Goal: Task Accomplishment & Management: Manage account settings

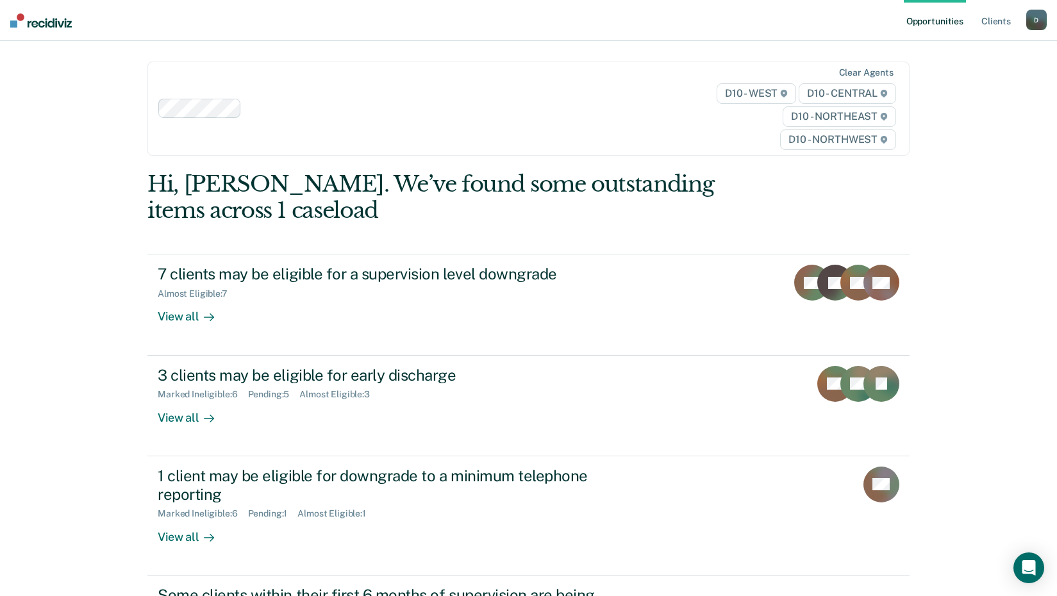
click at [933, 26] on link "Opportunities" at bounding box center [935, 20] width 62 height 41
click at [933, 24] on link "Opportunities" at bounding box center [935, 20] width 62 height 41
click at [1001, 20] on link "Client s" at bounding box center [996, 20] width 35 height 41
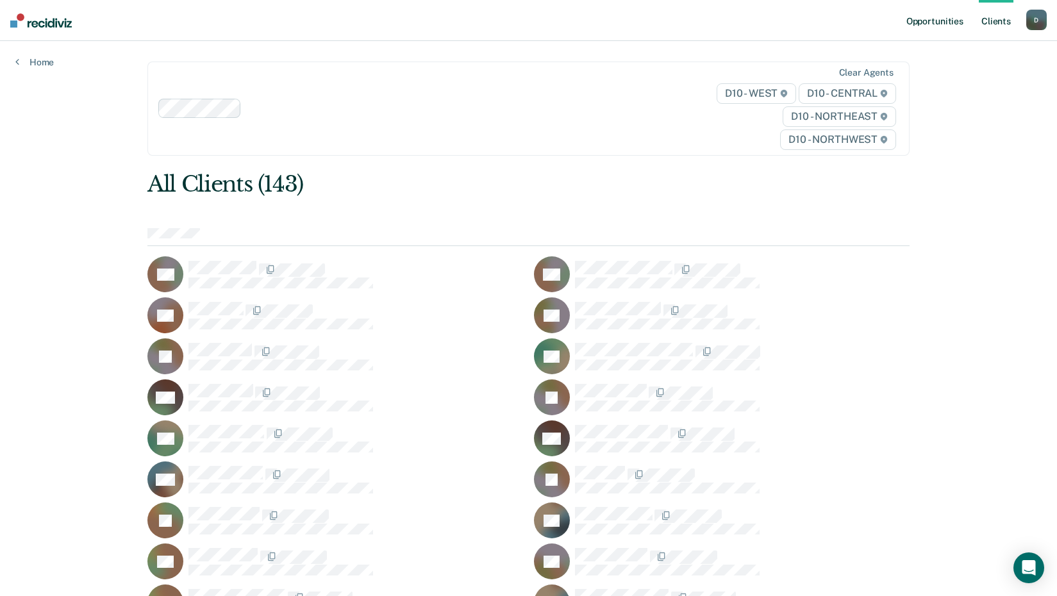
click at [918, 21] on link "Opportunities" at bounding box center [935, 20] width 62 height 41
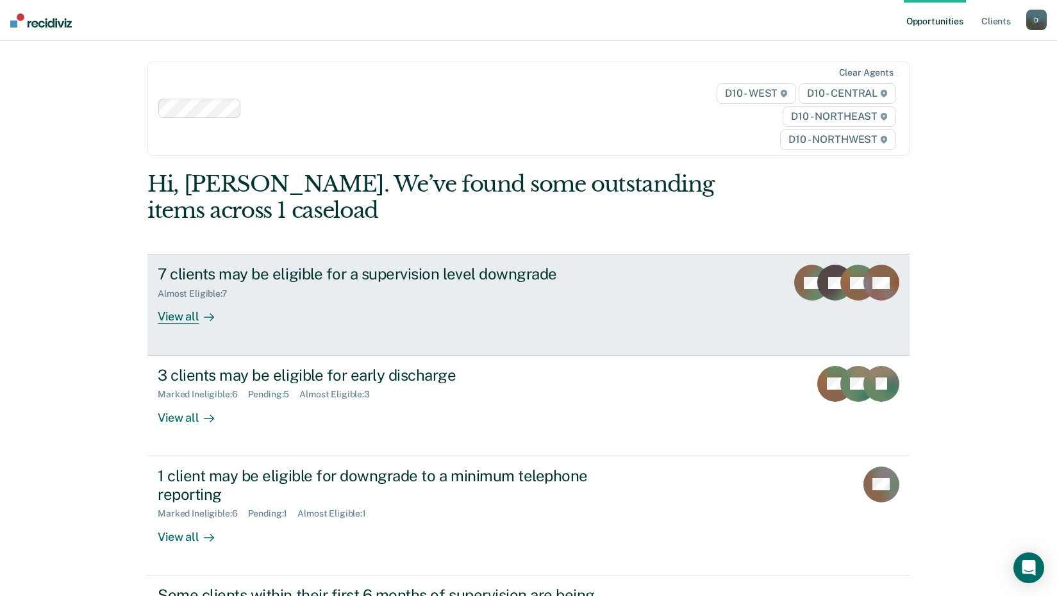
click at [321, 274] on div "7 clients may be eligible for a supervision level downgrade" at bounding box center [383, 274] width 450 height 19
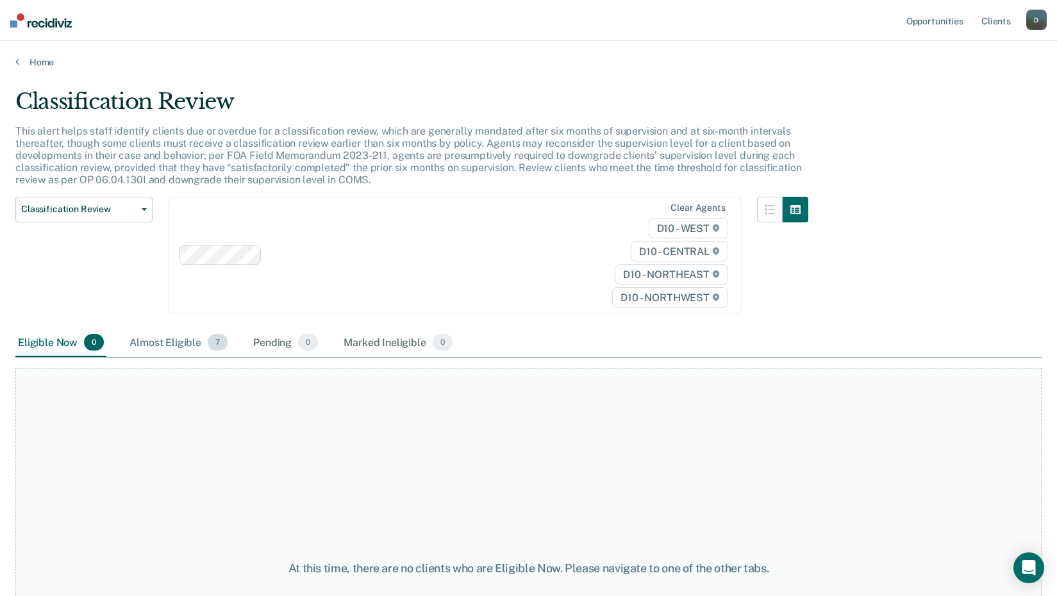
click at [176, 340] on div "Almost Eligible 7" at bounding box center [178, 343] width 103 height 28
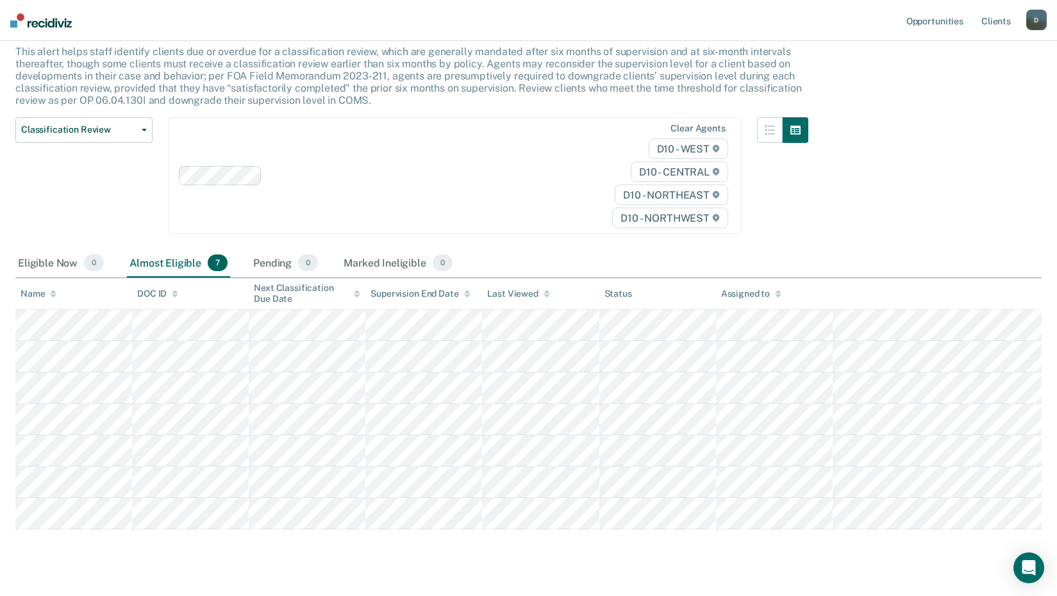
scroll to position [105, 0]
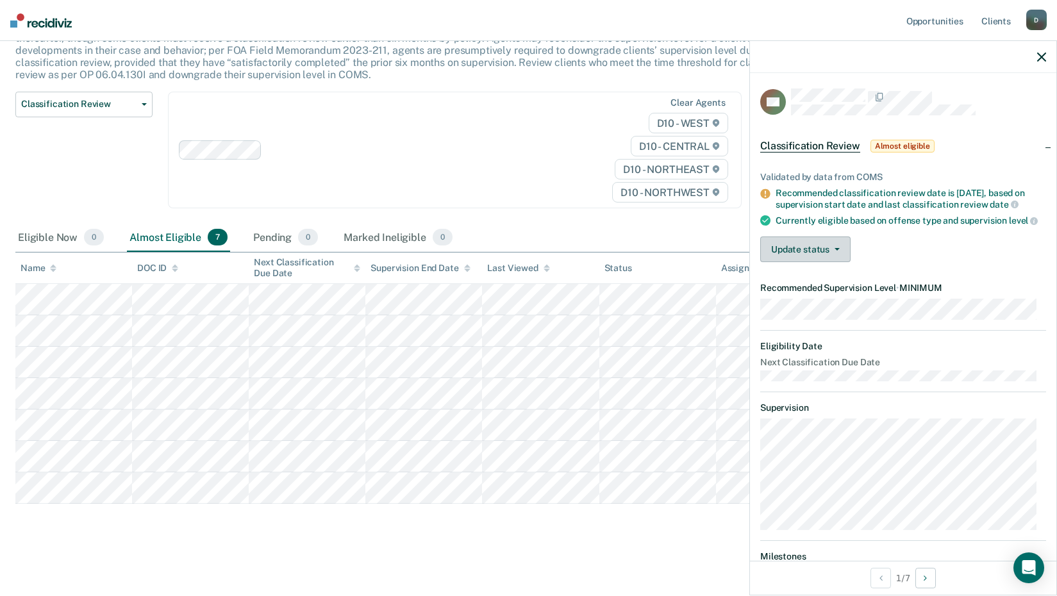
click at [803, 262] on button "Update status" at bounding box center [805, 250] width 90 height 26
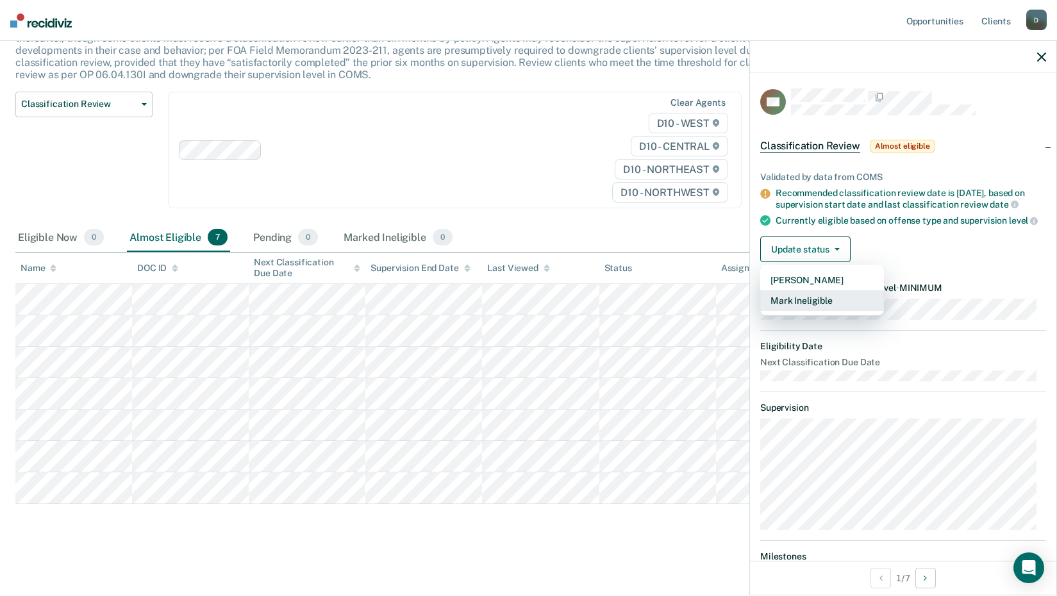
click at [804, 311] on button "Mark Ineligible" at bounding box center [822, 300] width 124 height 21
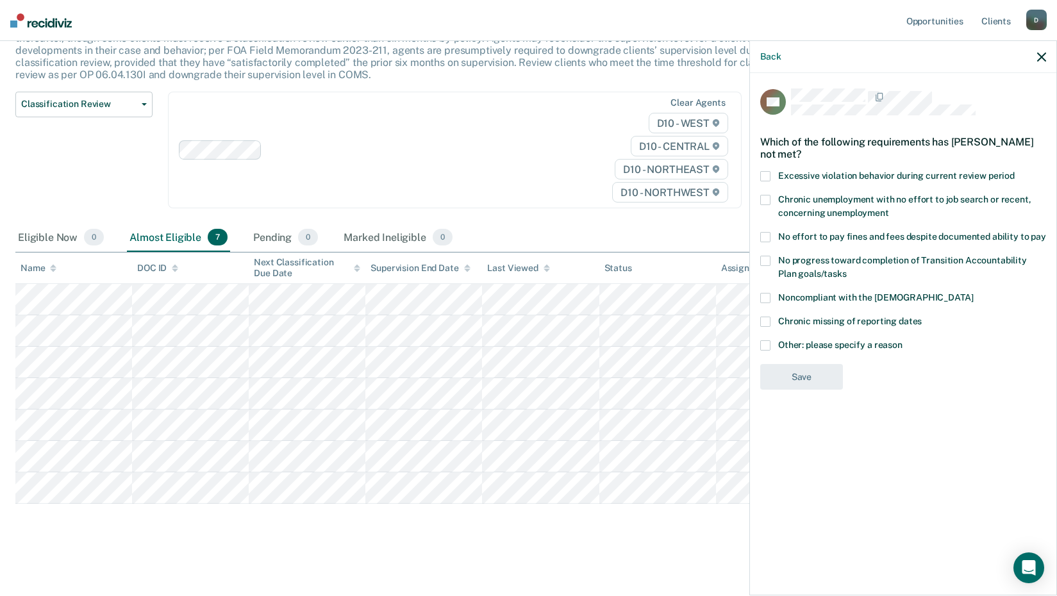
click at [763, 294] on span at bounding box center [765, 298] width 10 height 10
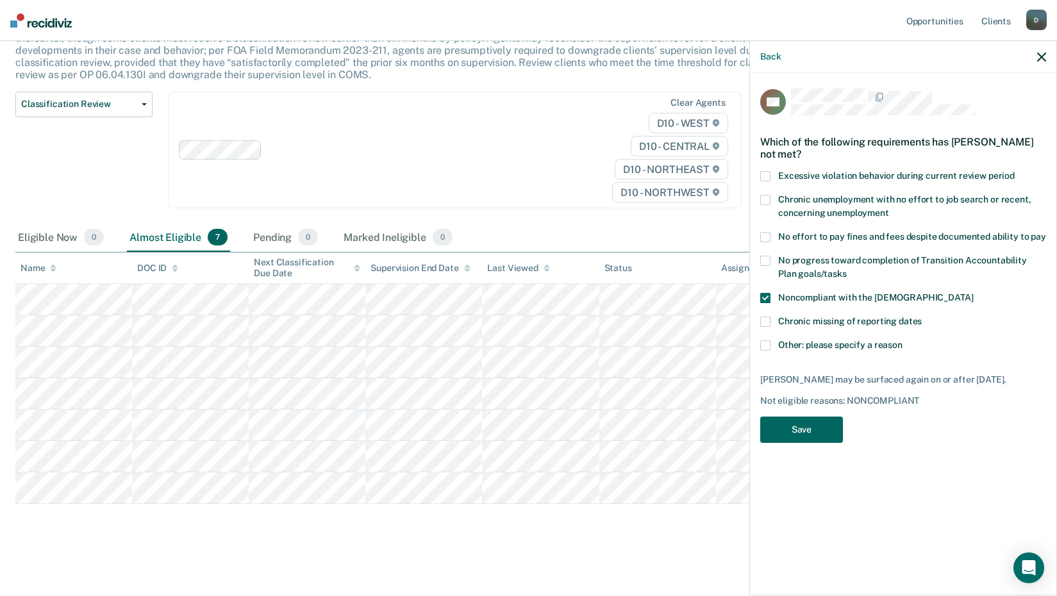
click at [789, 422] on button "Save" at bounding box center [801, 430] width 83 height 26
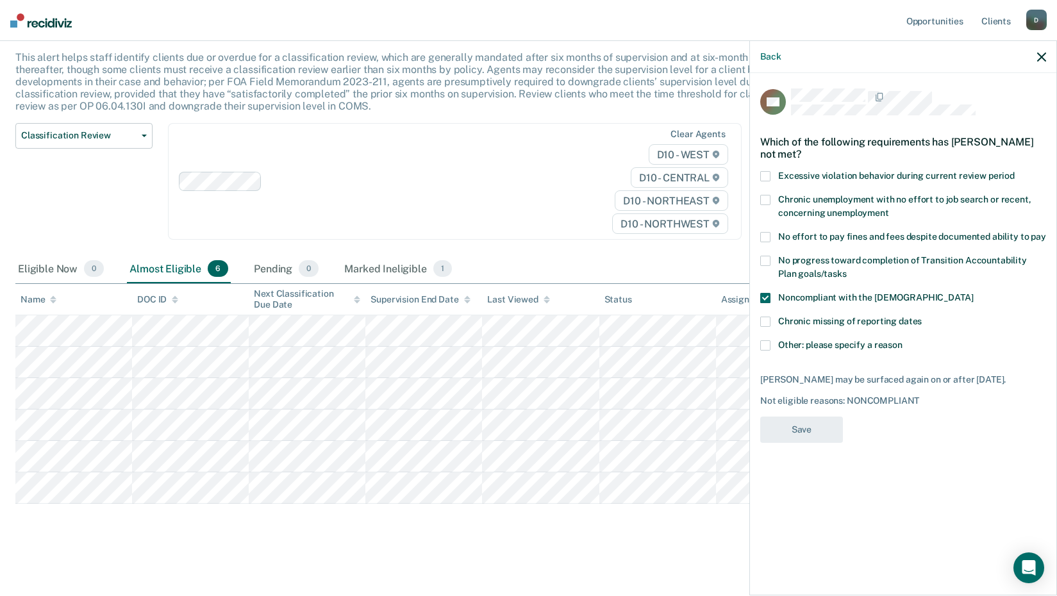
scroll to position [74, 0]
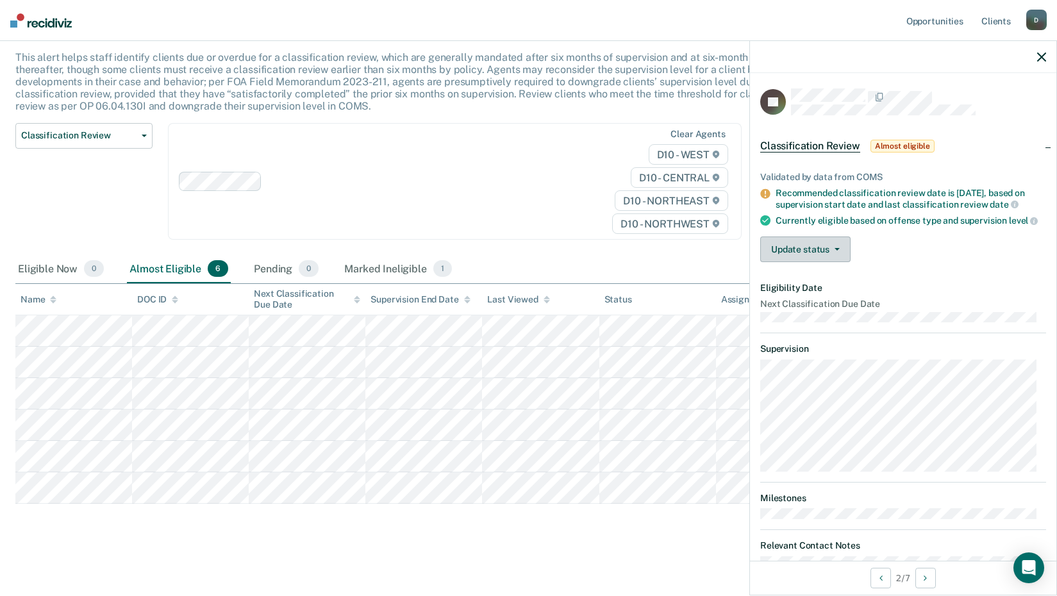
click at [815, 259] on button "Update status" at bounding box center [805, 250] width 90 height 26
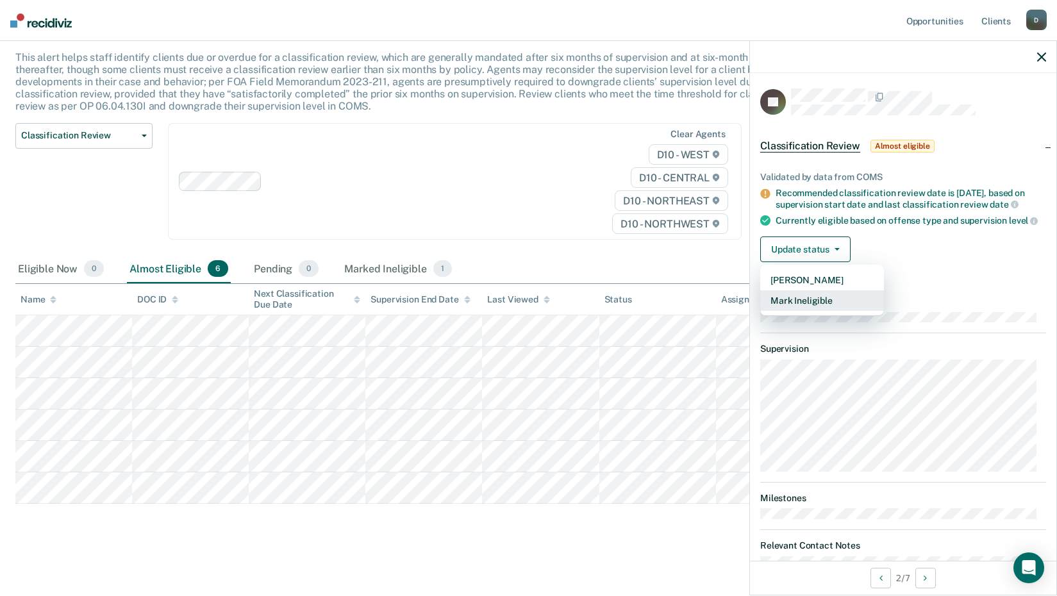
click at [806, 311] on button "Mark Ineligible" at bounding box center [822, 300] width 124 height 21
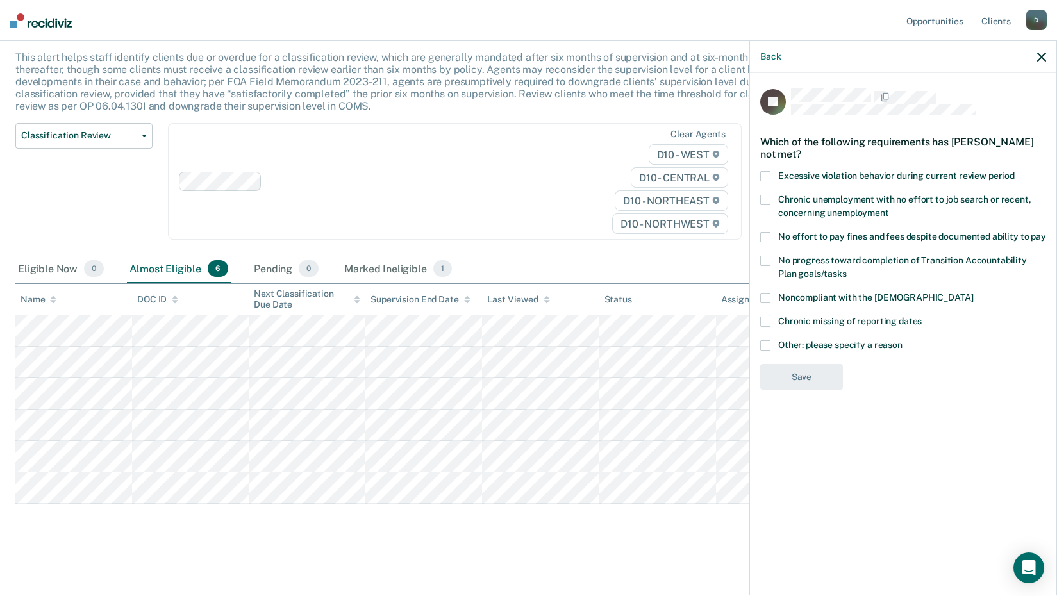
click at [765, 295] on span at bounding box center [765, 298] width 10 height 10
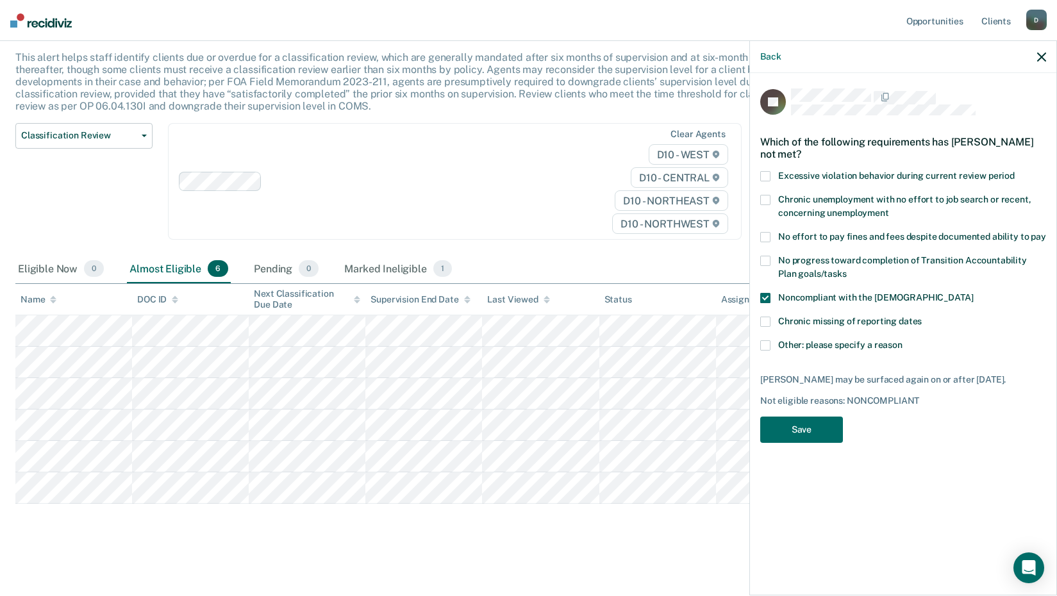
click at [762, 236] on span at bounding box center [765, 237] width 10 height 10
click at [764, 295] on span at bounding box center [765, 298] width 10 height 10
click at [817, 423] on button "Save" at bounding box center [801, 430] width 83 height 26
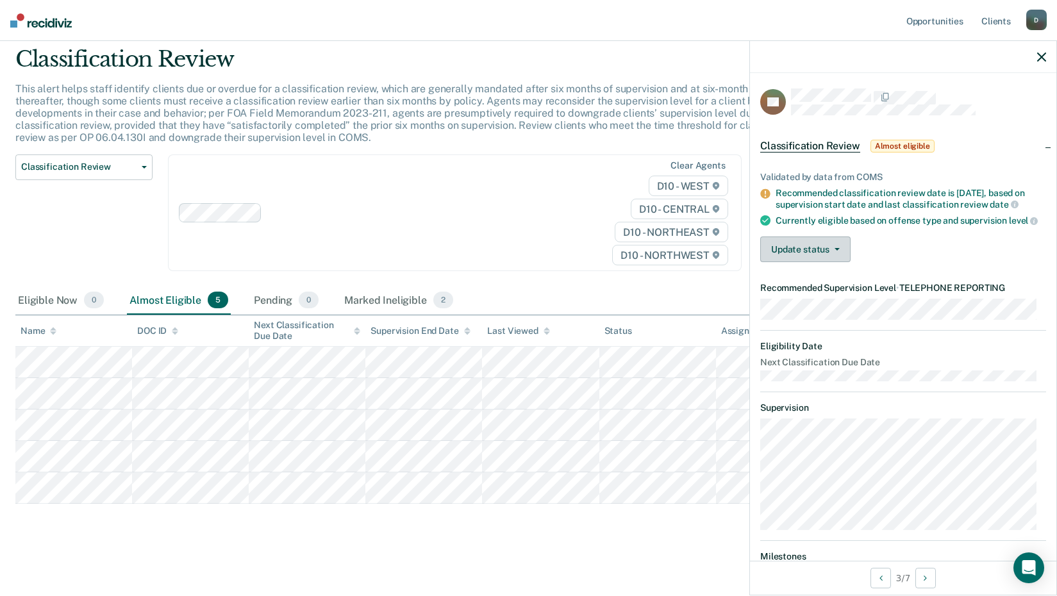
click at [799, 258] on button "Update status" at bounding box center [805, 250] width 90 height 26
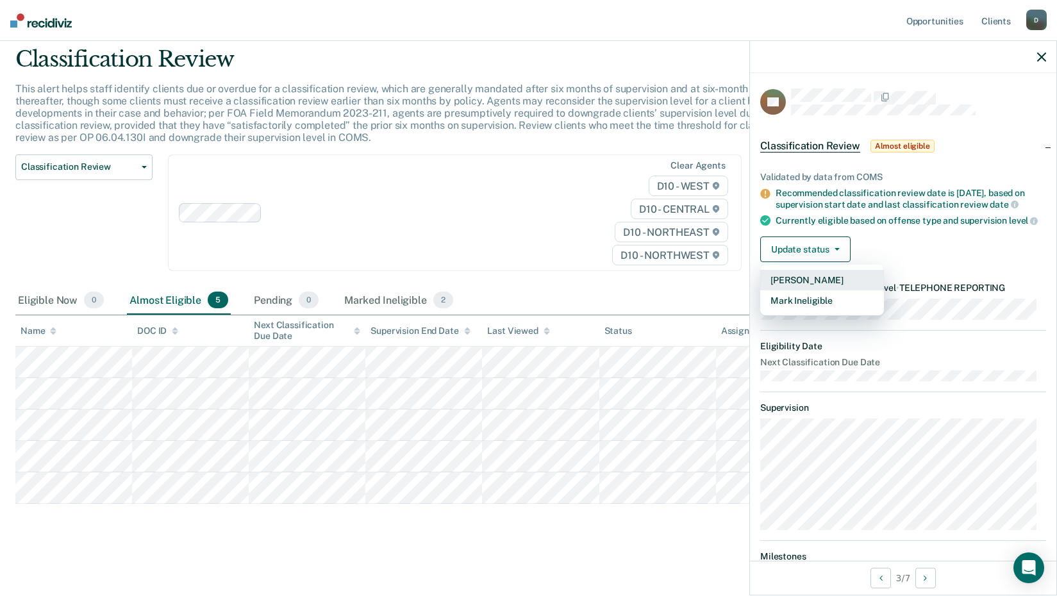
click at [854, 290] on button "[PERSON_NAME]" at bounding box center [822, 280] width 124 height 21
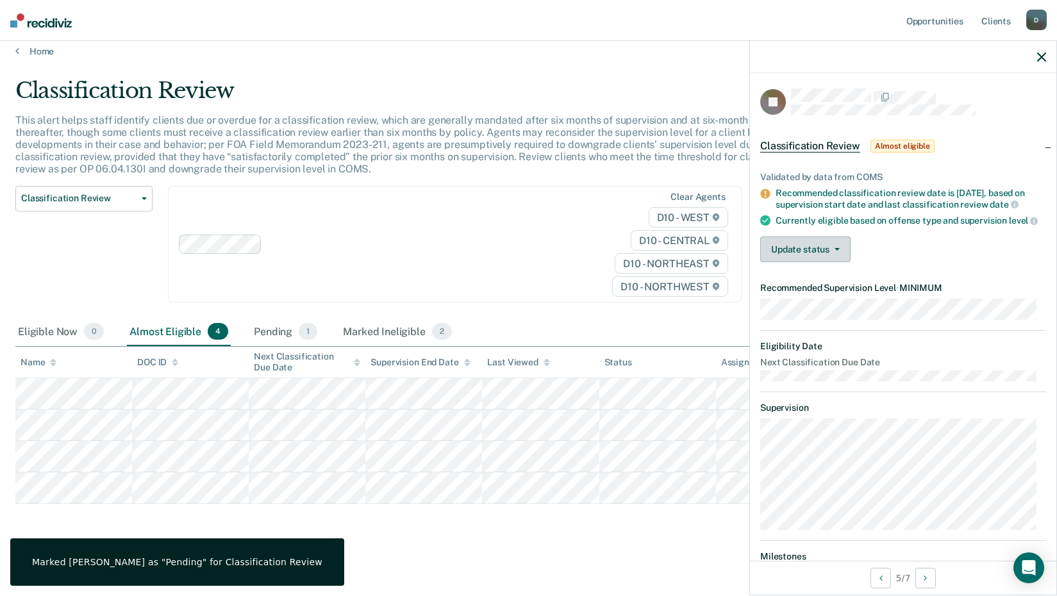
click at [837, 262] on button "Update status" at bounding box center [805, 250] width 90 height 26
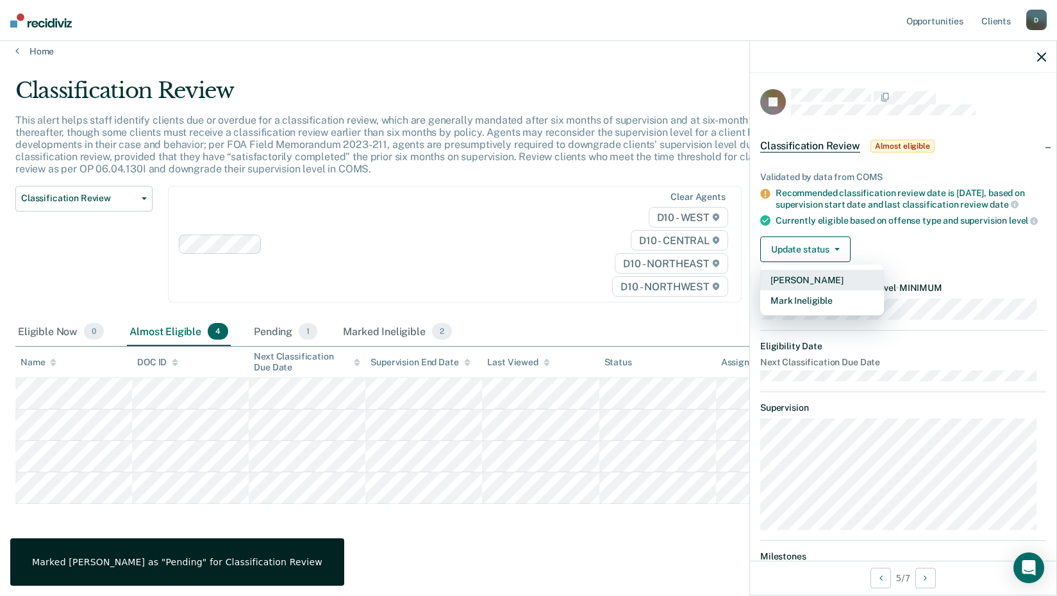
click at [827, 281] on button "[PERSON_NAME]" at bounding box center [822, 280] width 124 height 21
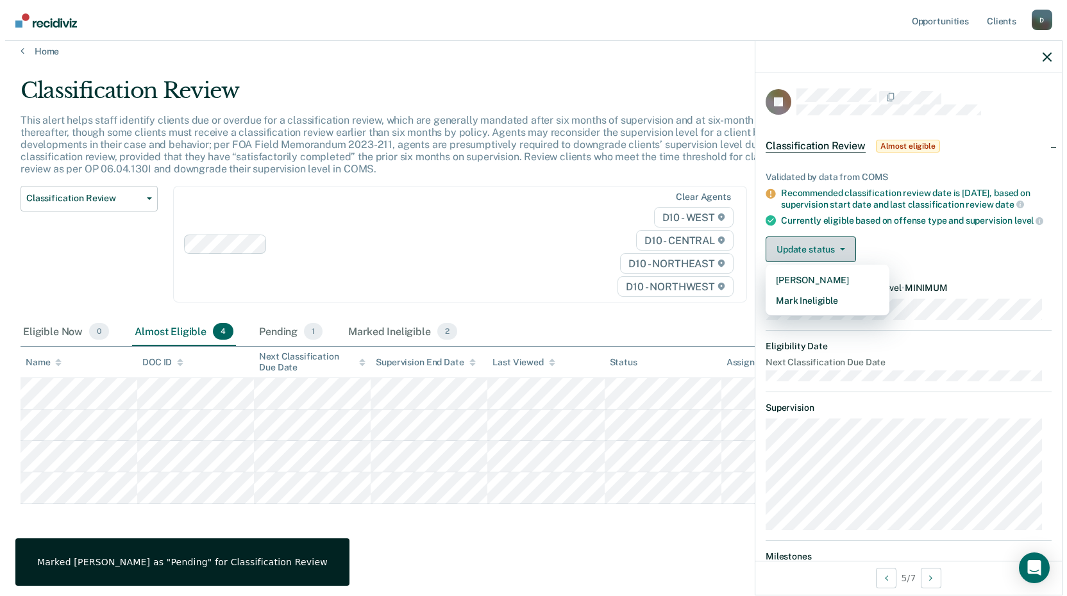
scroll to position [0, 0]
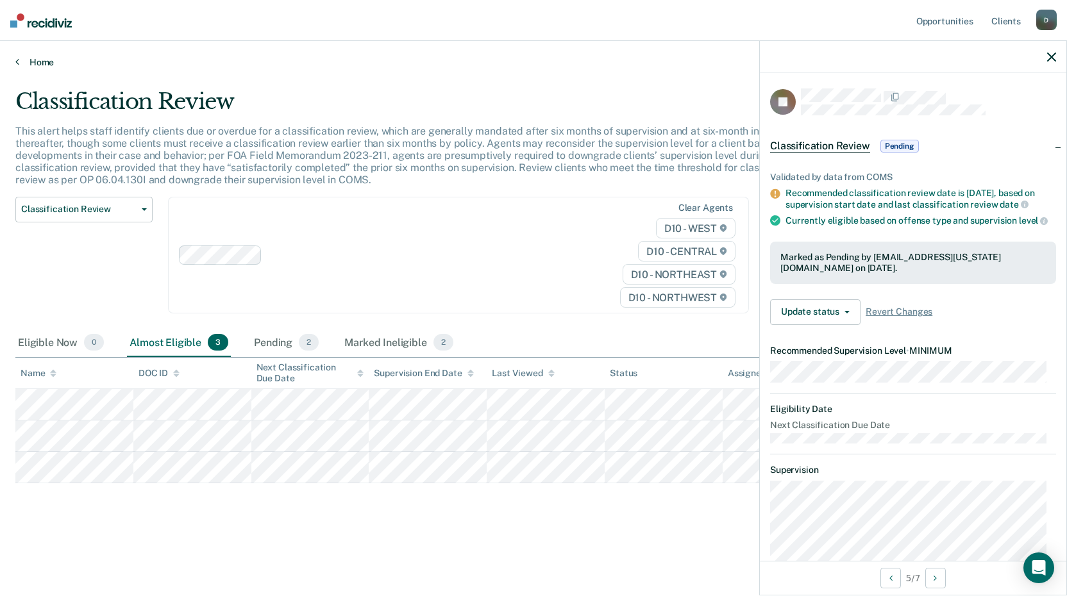
click at [32, 62] on link "Home" at bounding box center [533, 62] width 1036 height 12
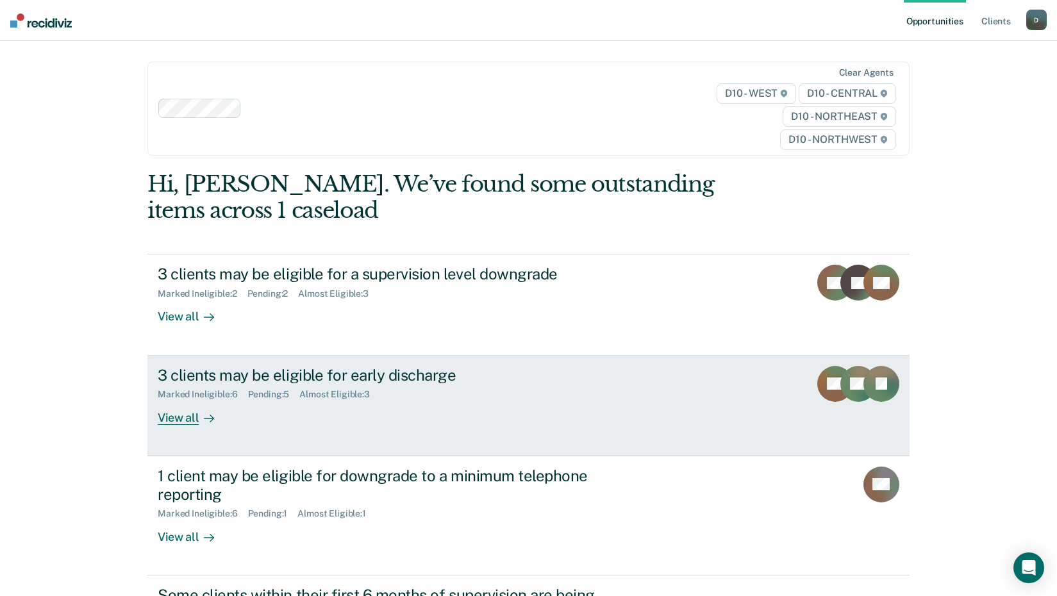
click at [294, 375] on div "3 clients may be eligible for early discharge" at bounding box center [383, 375] width 450 height 19
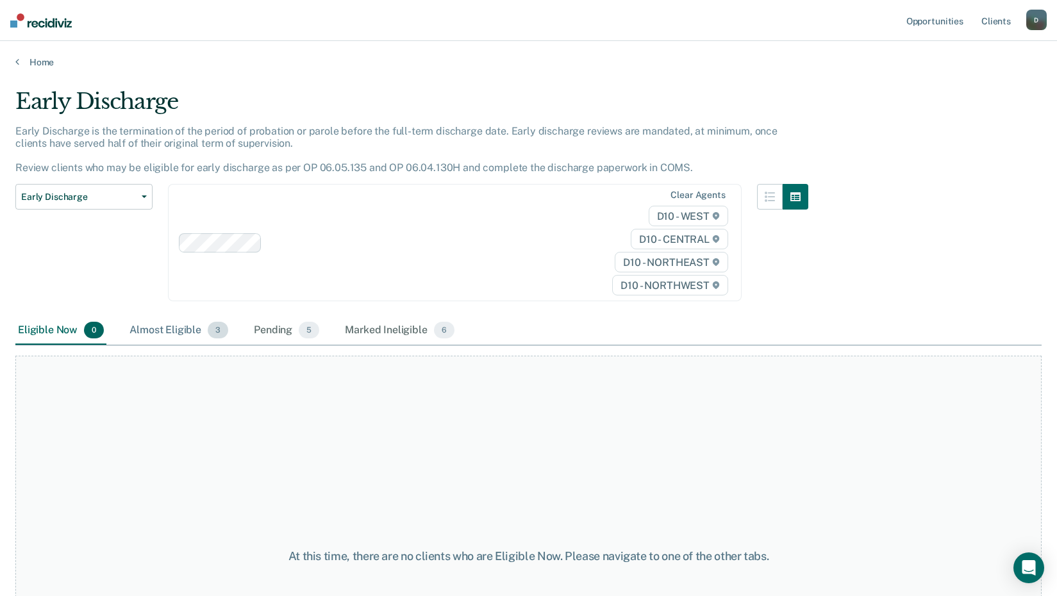
click at [174, 329] on div "Almost Eligible 3" at bounding box center [179, 331] width 104 height 28
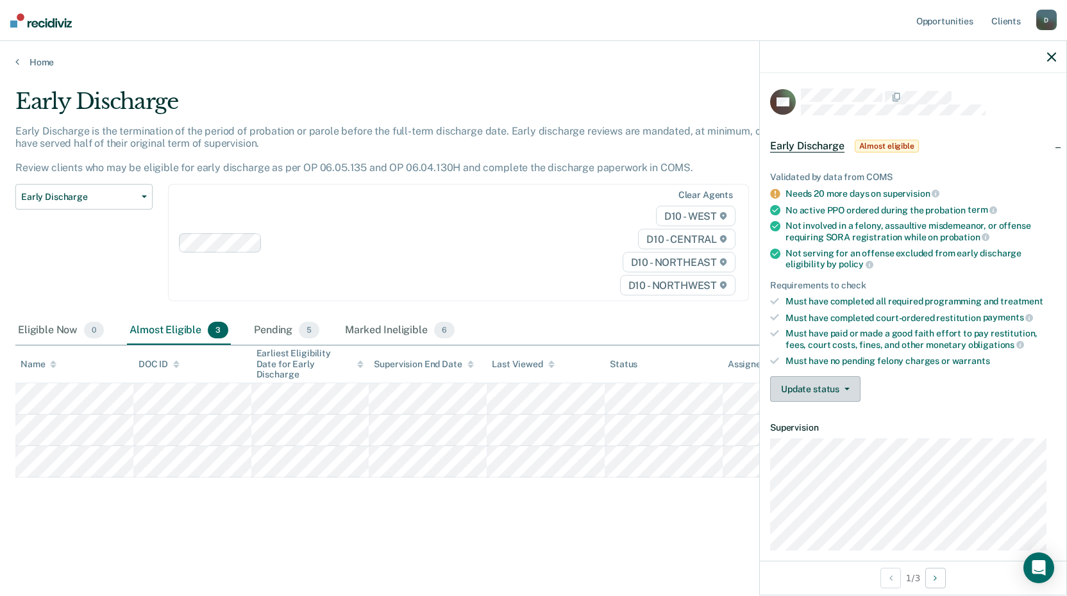
click at [801, 396] on button "Update status" at bounding box center [815, 389] width 90 height 26
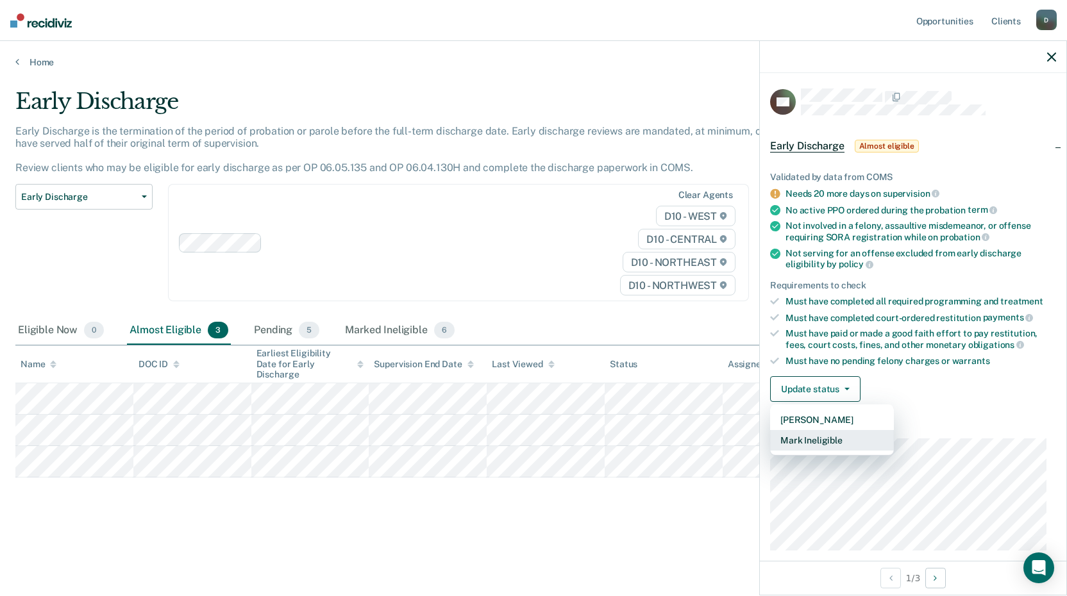
click at [808, 440] on button "Mark Ineligible" at bounding box center [832, 440] width 124 height 21
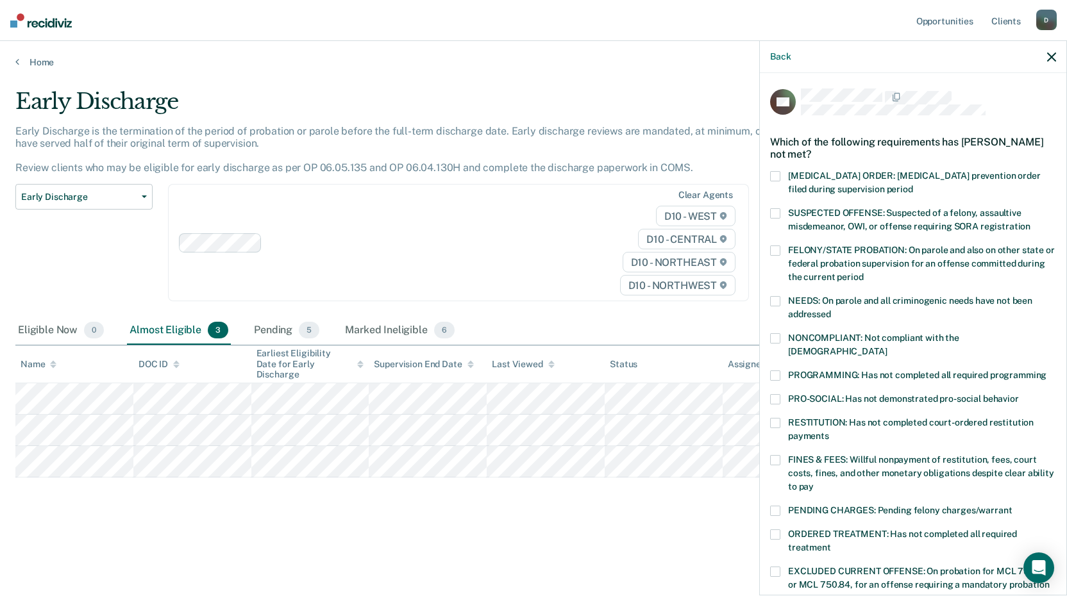
click at [776, 506] on span at bounding box center [775, 511] width 10 height 10
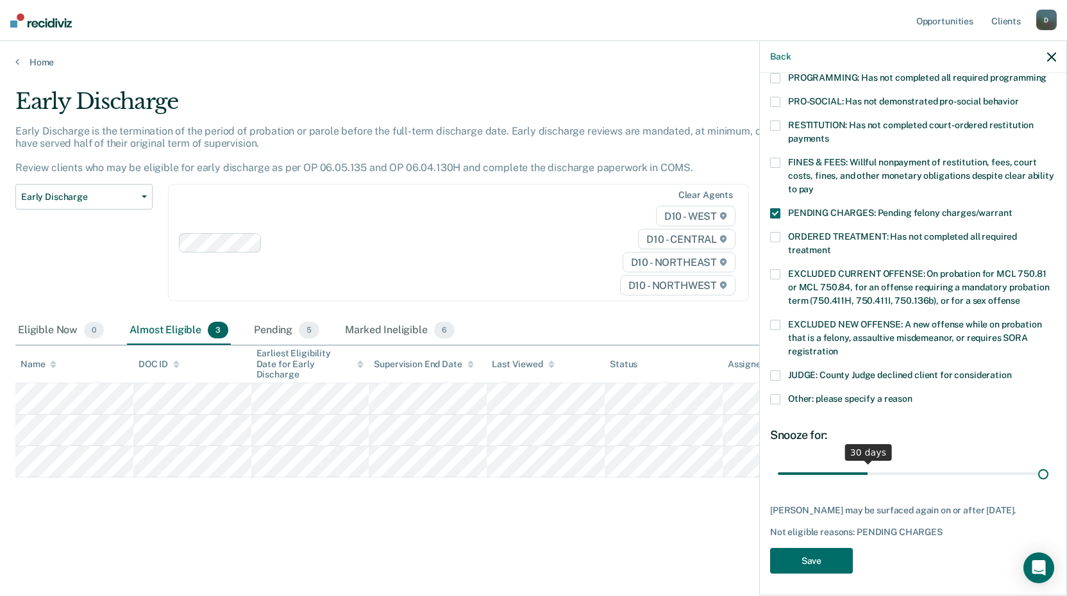
scroll to position [297, 0]
drag, startPoint x: 864, startPoint y: 460, endPoint x: 1083, endPoint y: 465, distance: 218.7
type input "90"
click at [1048, 465] on input "range" at bounding box center [913, 473] width 271 height 22
click at [801, 549] on button "Save" at bounding box center [811, 561] width 83 height 26
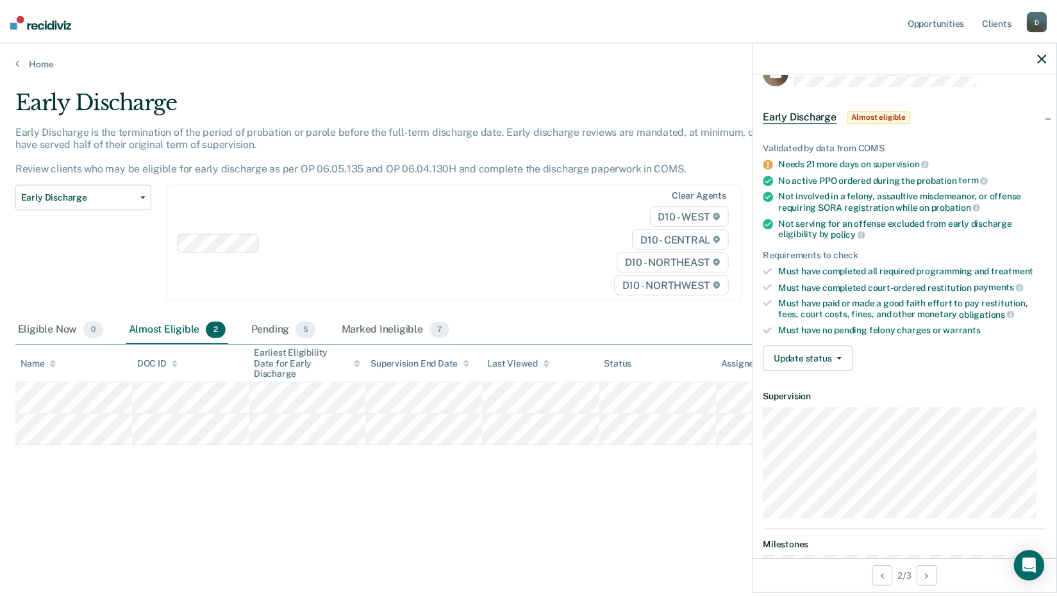
scroll to position [8, 0]
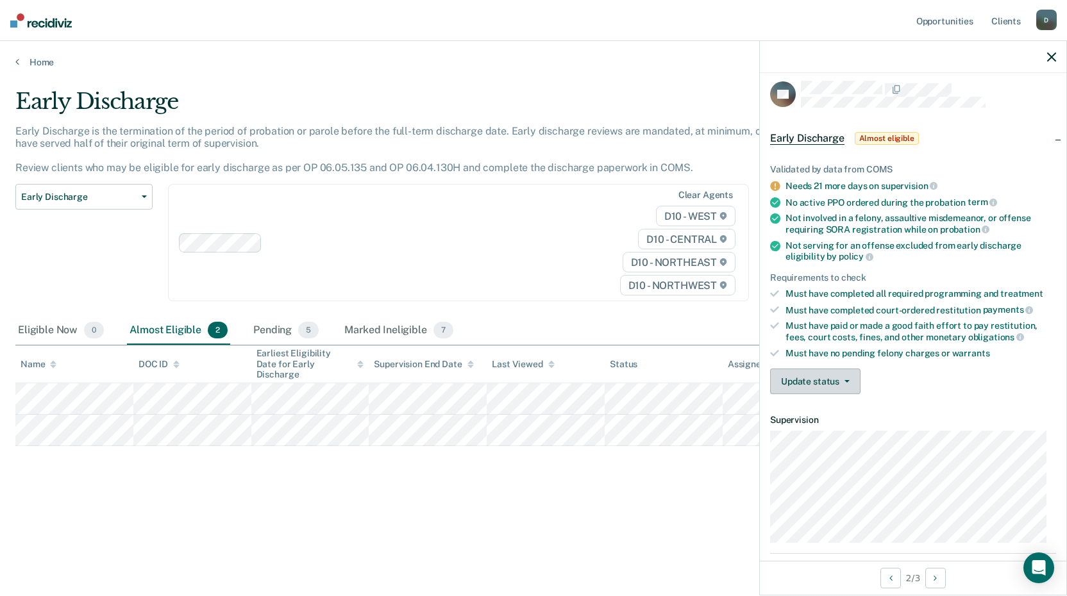
click at [828, 378] on button "Update status" at bounding box center [815, 382] width 90 height 26
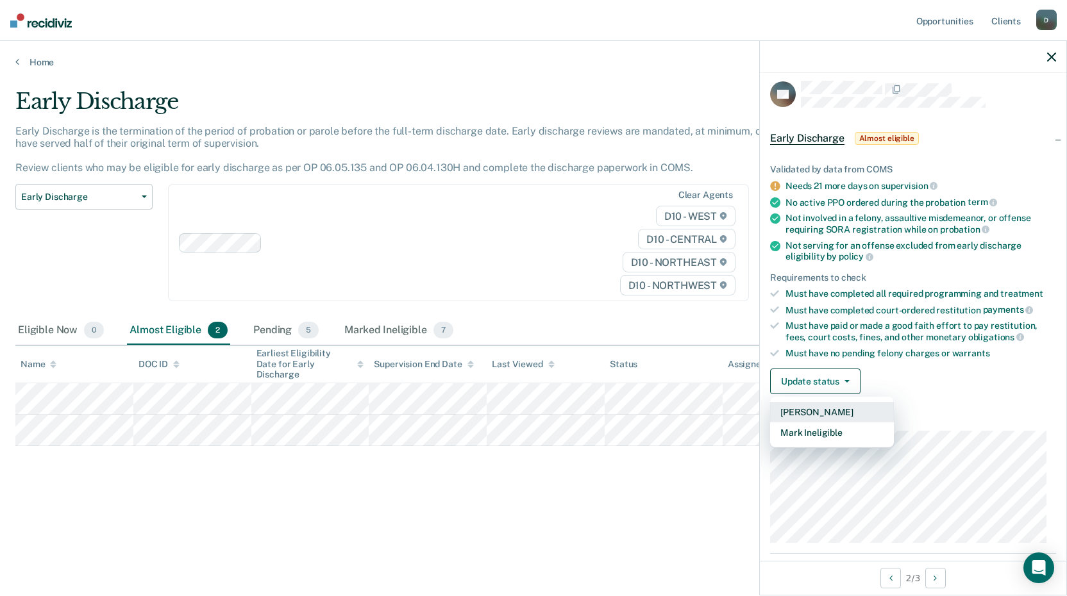
click at [821, 402] on button "[PERSON_NAME]" at bounding box center [832, 412] width 124 height 21
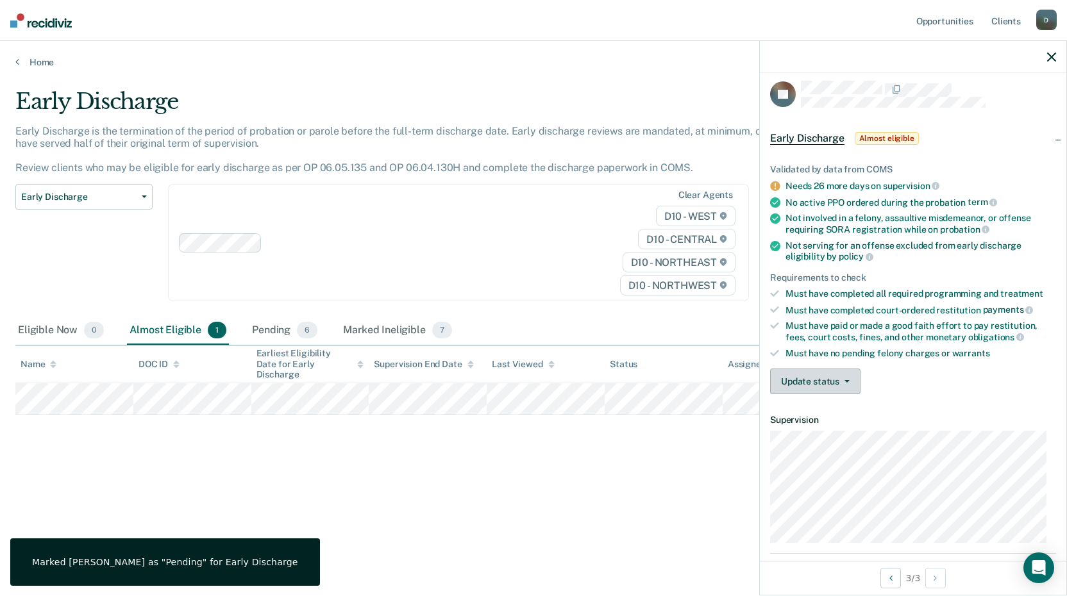
click at [808, 382] on button "Update status" at bounding box center [815, 382] width 90 height 26
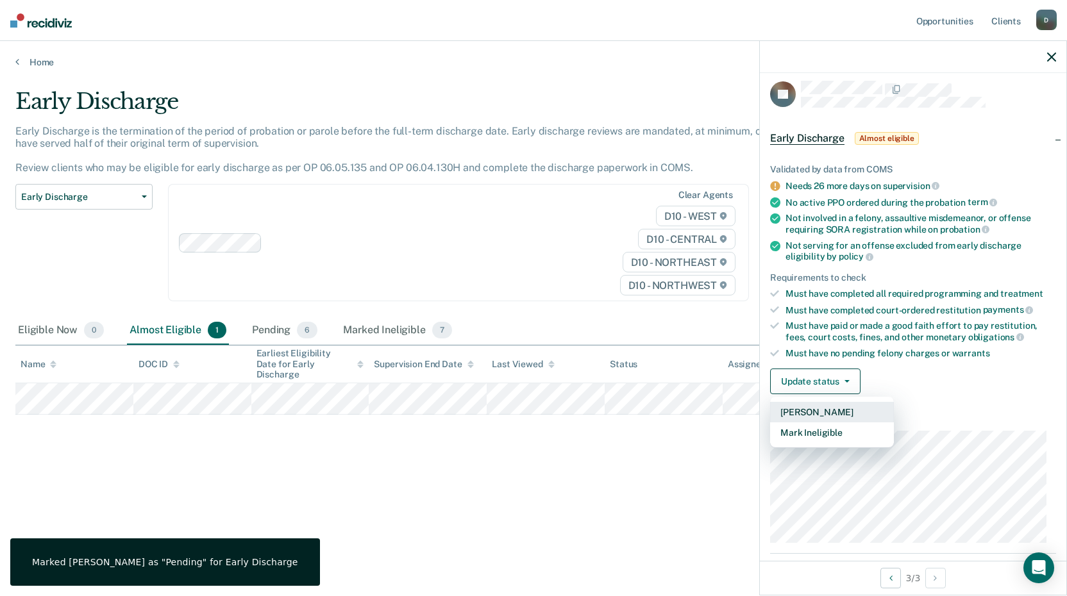
click at [807, 413] on button "[PERSON_NAME]" at bounding box center [832, 412] width 124 height 21
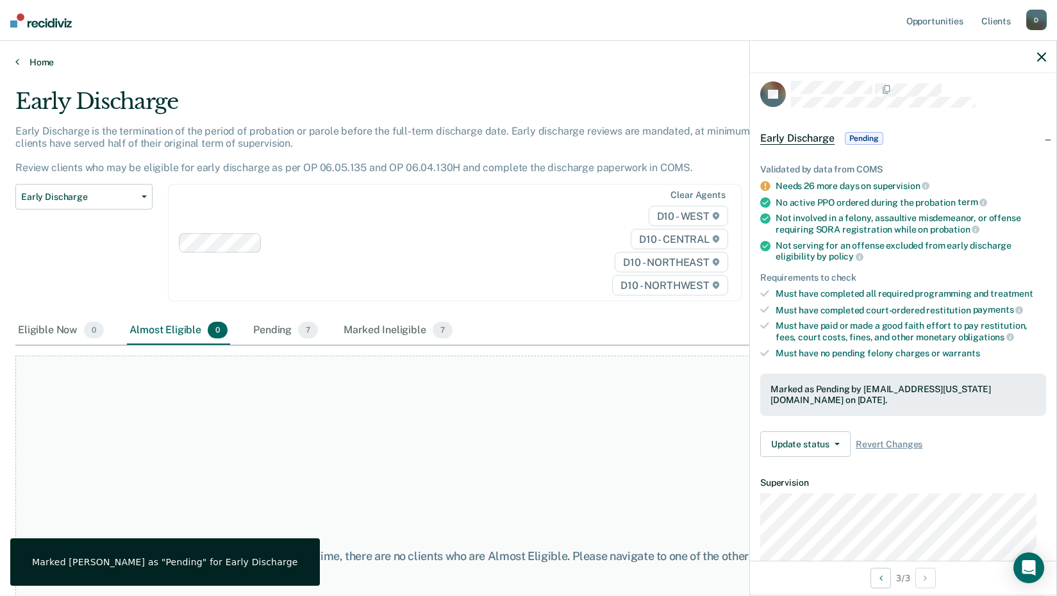
click at [31, 62] on link "Home" at bounding box center [528, 62] width 1026 height 12
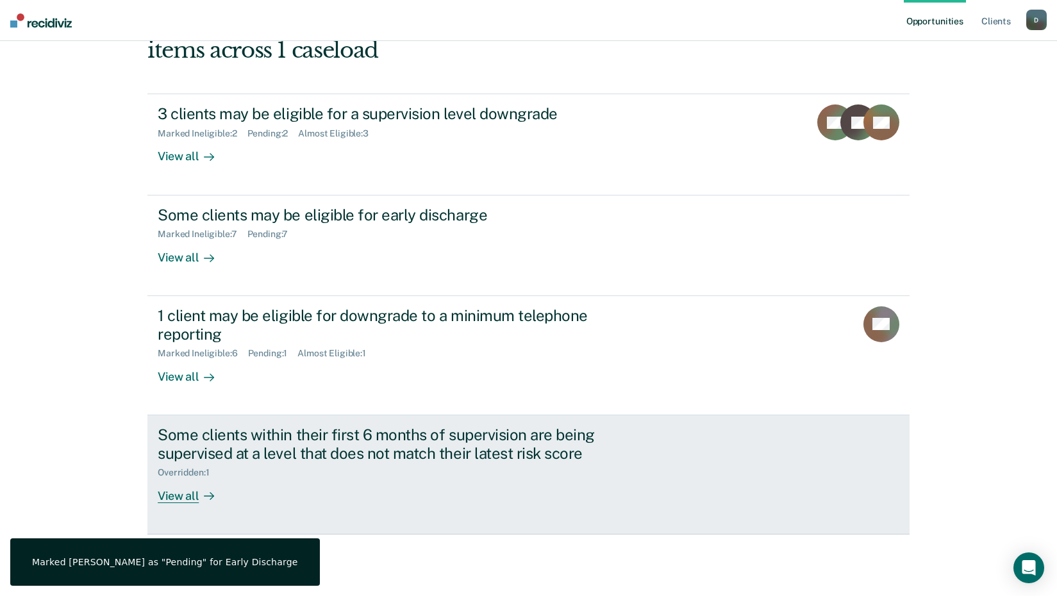
scroll to position [178, 0]
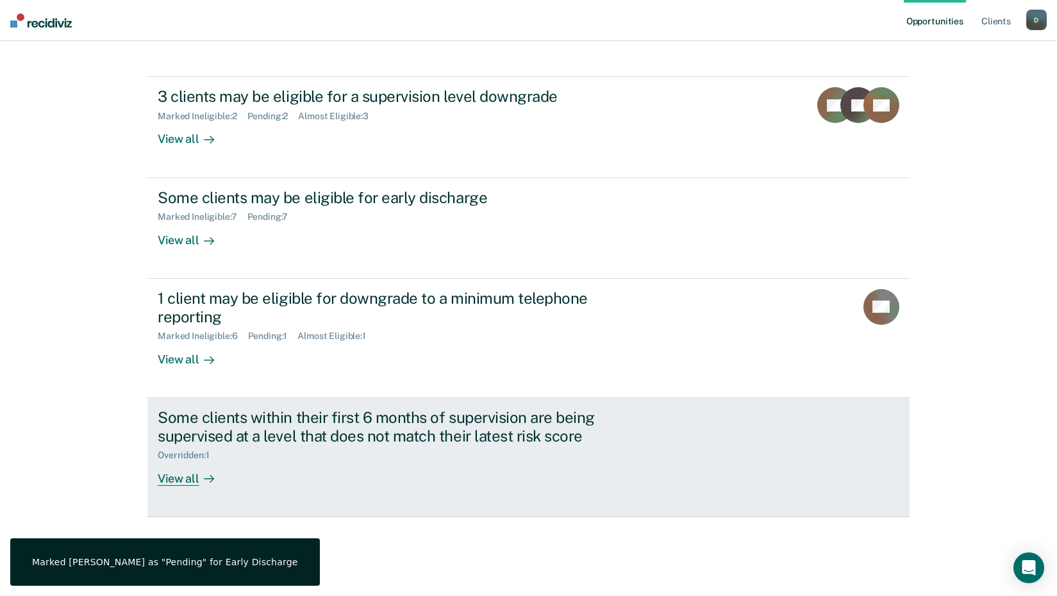
click at [446, 415] on div "Some clients within their first 6 months of supervision are being supervised at…" at bounding box center [383, 426] width 450 height 37
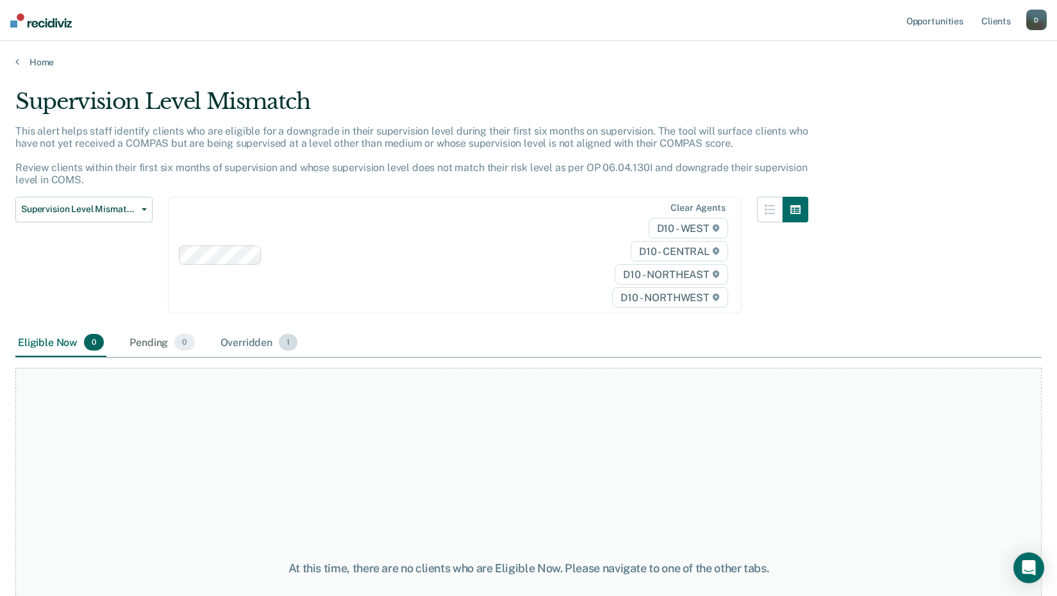
click at [246, 342] on div "Overridden 1" at bounding box center [259, 343] width 83 height 28
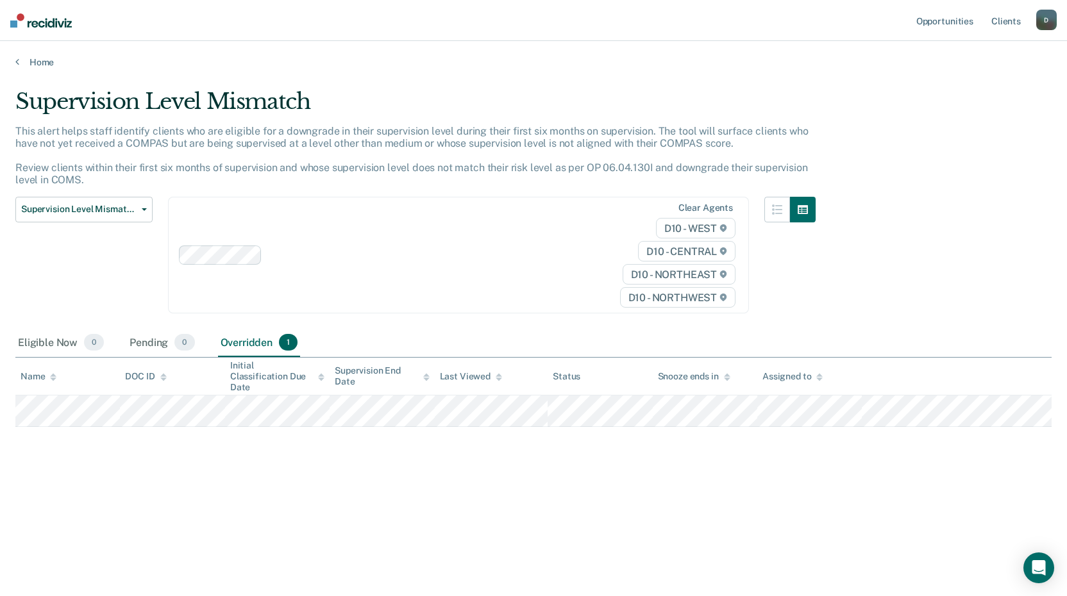
click at [246, 342] on div "Overridden 1" at bounding box center [259, 343] width 83 height 28
click at [48, 60] on link "Home" at bounding box center [533, 62] width 1036 height 12
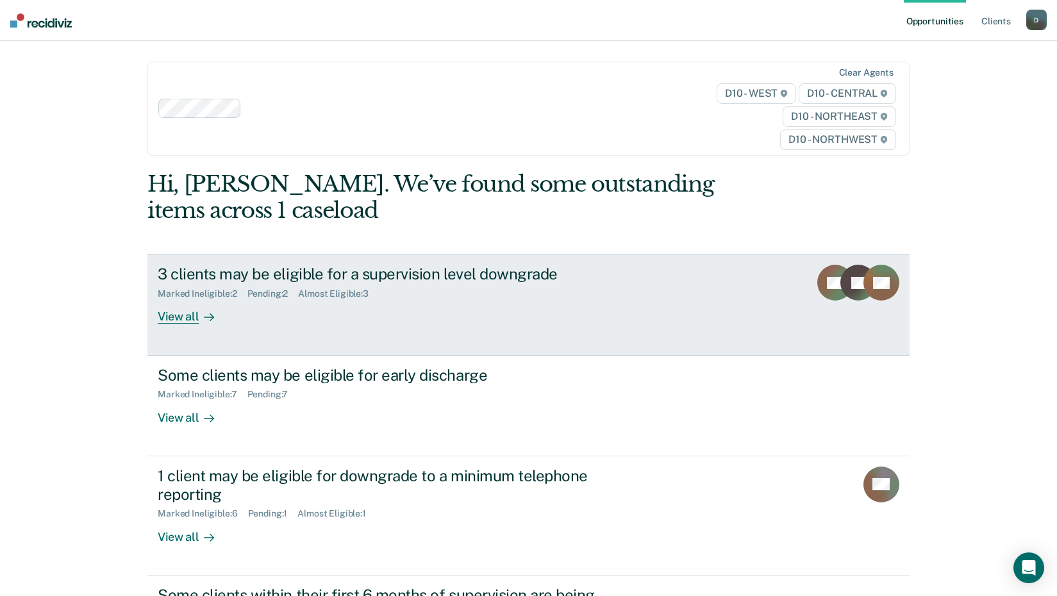
click at [199, 318] on div at bounding box center [206, 317] width 15 height 15
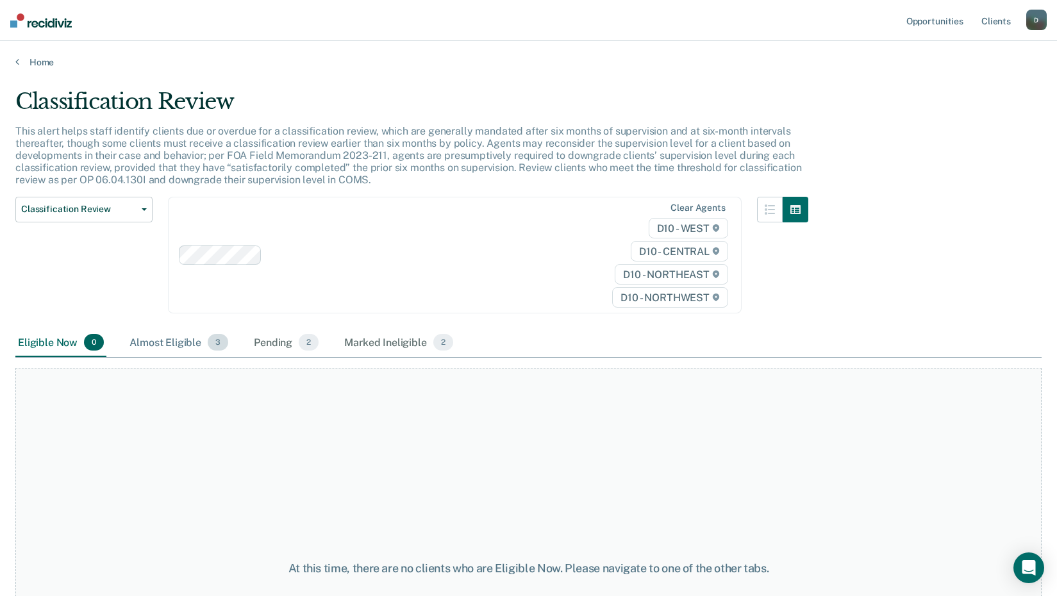
click at [146, 345] on div "Almost Eligible 3" at bounding box center [179, 343] width 104 height 28
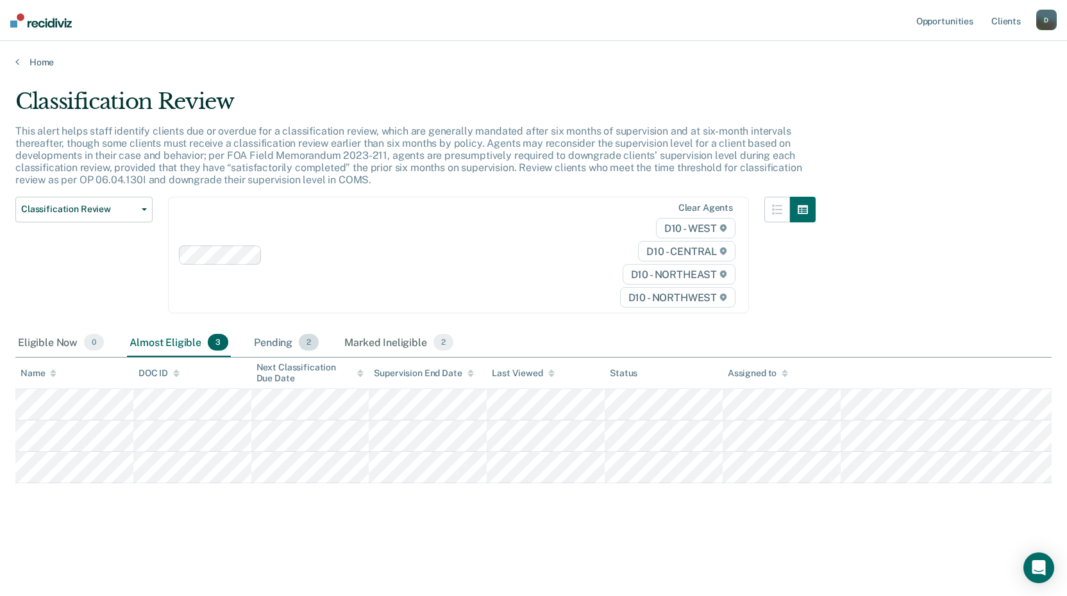
click at [260, 344] on div "Pending 2" at bounding box center [286, 343] width 70 height 28
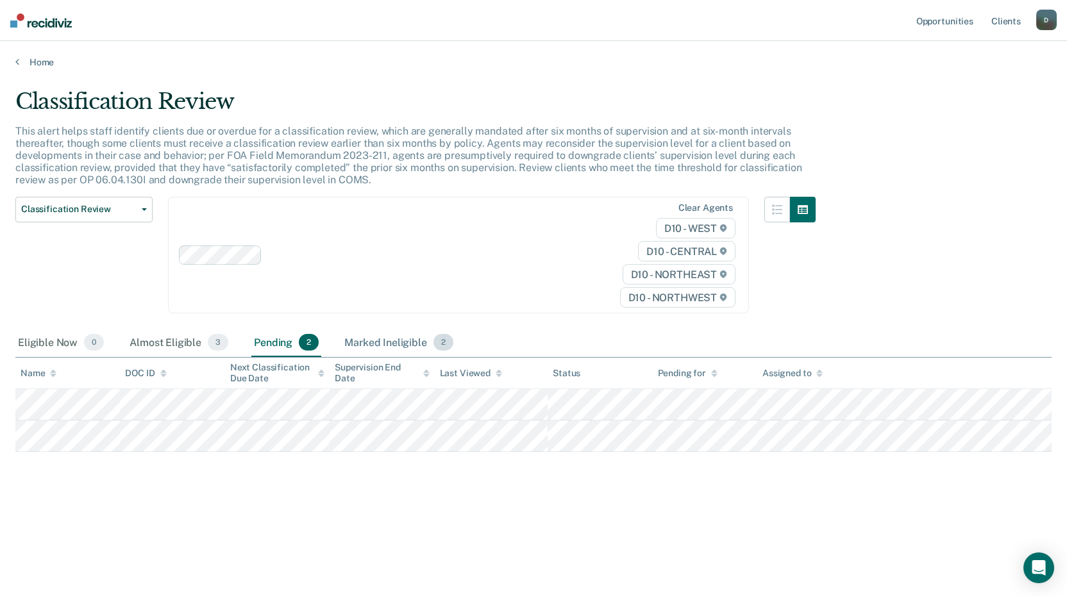
click at [397, 344] on div "Marked Ineligible 2" at bounding box center [399, 343] width 114 height 28
click at [274, 346] on div "Pending 2" at bounding box center [286, 343] width 70 height 28
click at [53, 348] on div "Eligible Now 0" at bounding box center [60, 343] width 91 height 28
